Goal: Information Seeking & Learning: Find specific fact

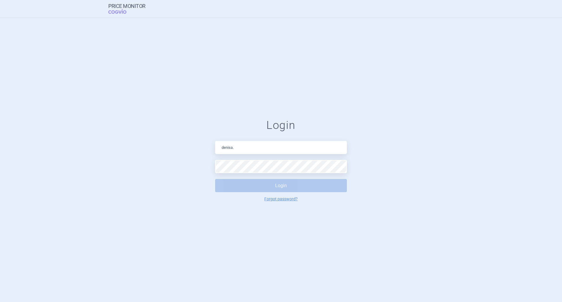
type input "[PERSON_NAME][EMAIL_ADDRESS][DOMAIN_NAME]"
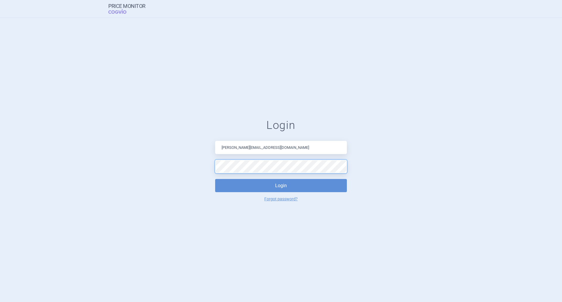
click at [215, 179] on button "Login" at bounding box center [281, 185] width 132 height 13
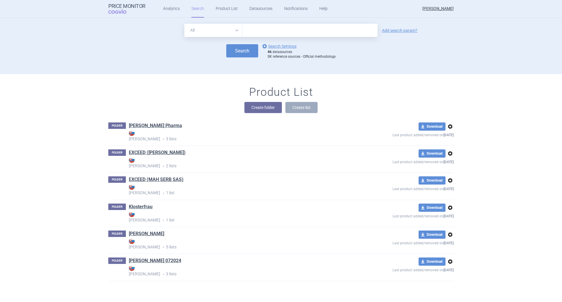
click at [252, 29] on input "text" at bounding box center [309, 30] width 135 height 13
type input "[MEDICAL_DATA]"
click at [241, 52] on button "Search" at bounding box center [242, 50] width 32 height 13
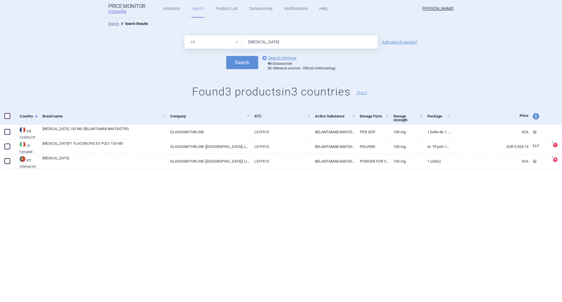
click at [534, 117] on span "price and currency" at bounding box center [536, 116] width 6 height 6
select select "ex-factory"
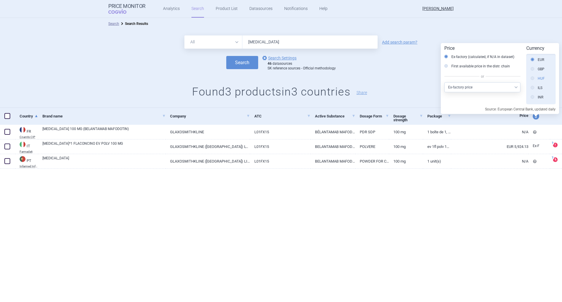
scroll to position [103, 0]
click at [541, 62] on label "CZK" at bounding box center [537, 61] width 14 height 6
click at [537, 62] on input "CZK" at bounding box center [534, 61] width 6 height 6
